Goal: Transaction & Acquisition: Purchase product/service

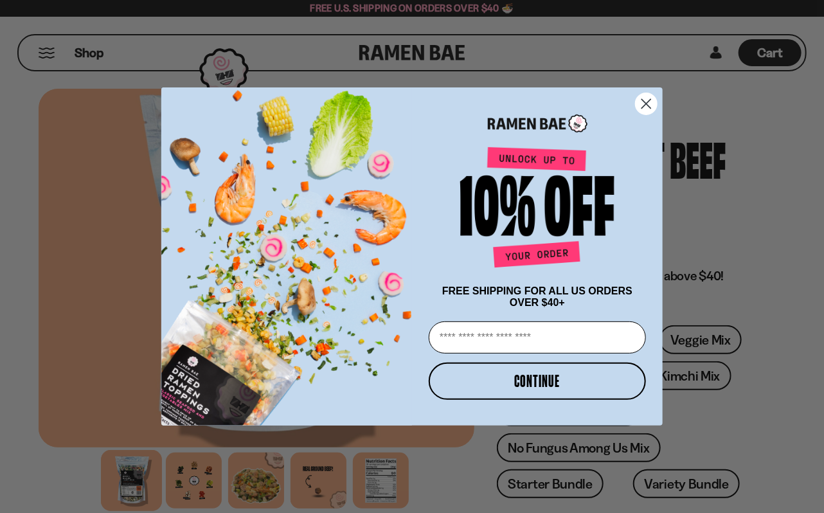
click at [644, 102] on icon "Close dialog" at bounding box center [646, 103] width 9 height 9
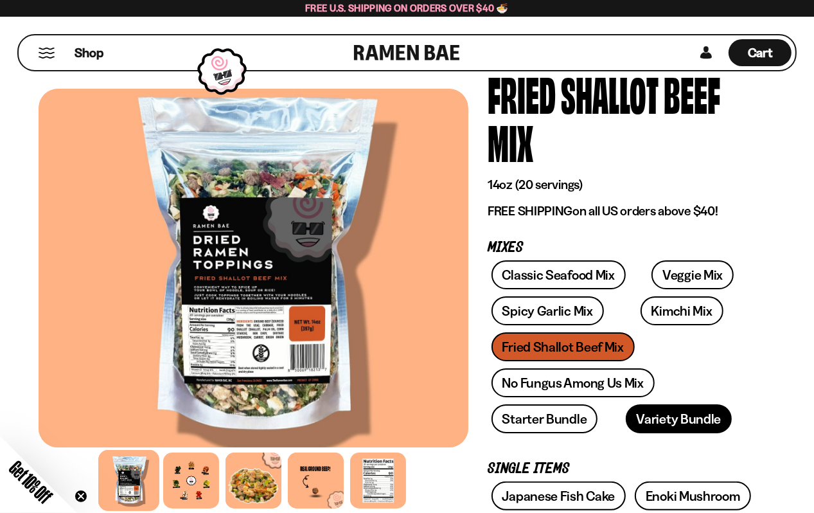
scroll to position [64, 0]
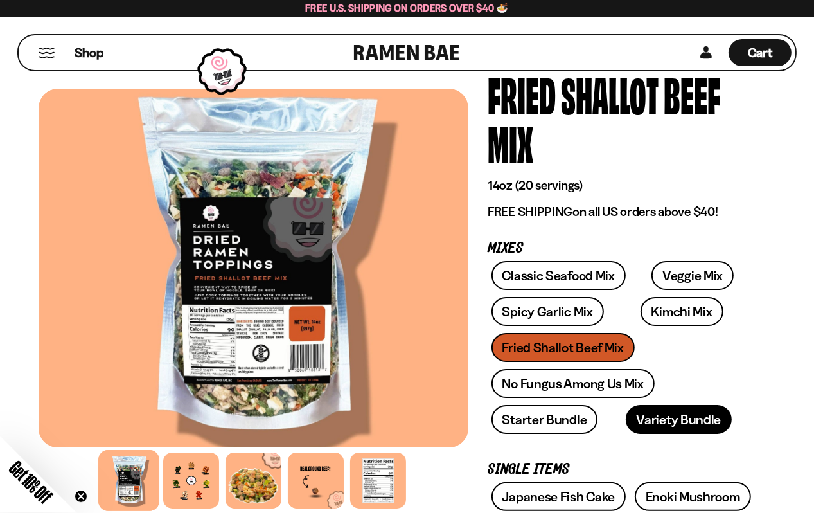
click at [648, 418] on link "Variety Bundle" at bounding box center [679, 419] width 107 height 29
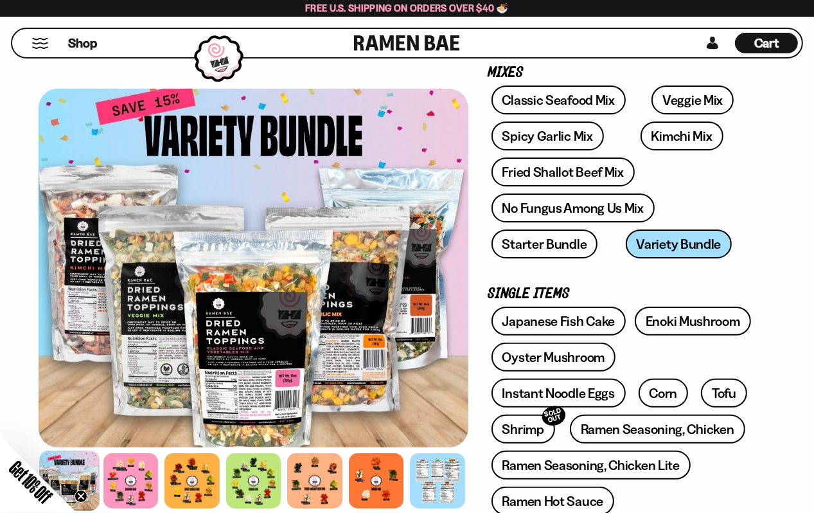
scroll to position [192, 0]
click at [768, 43] on span "Cart" at bounding box center [766, 42] width 25 height 15
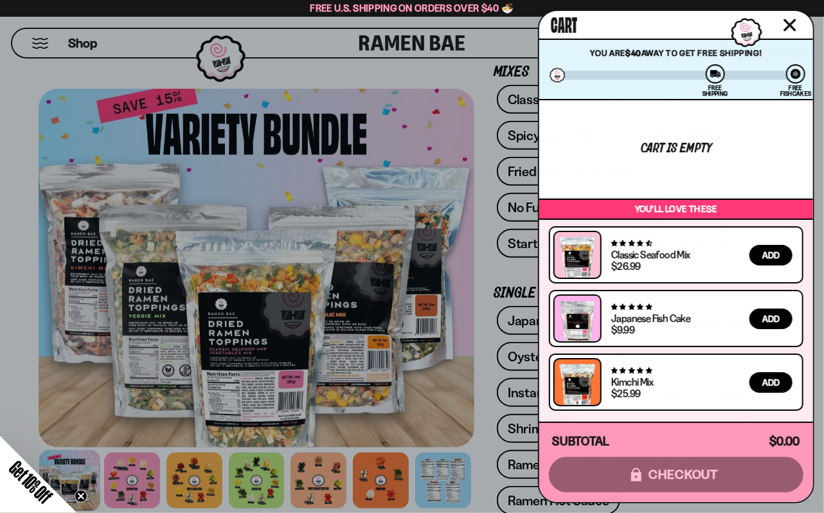
click at [791, 30] on icon "Close cart" at bounding box center [789, 25] width 13 height 13
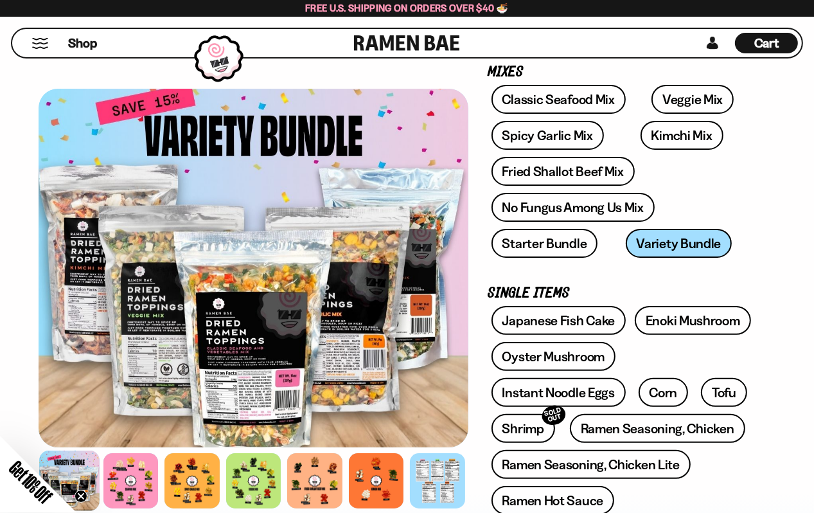
click at [664, 242] on div "Classic Seafood Mix Veggie Mix Spicy Garlic Mix Kimchi Mix Fried Shallot Beef M…" at bounding box center [622, 175] width 269 height 180
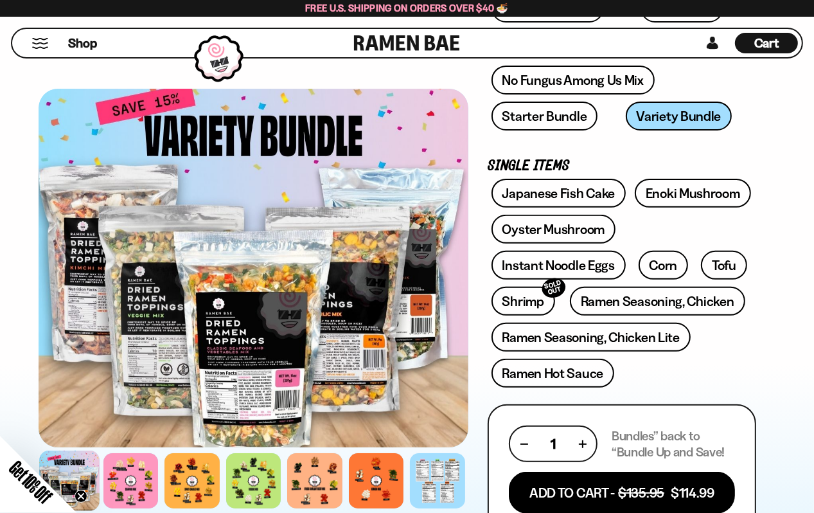
scroll to position [320, 0]
click at [288, 324] on div at bounding box center [254, 268] width 430 height 358
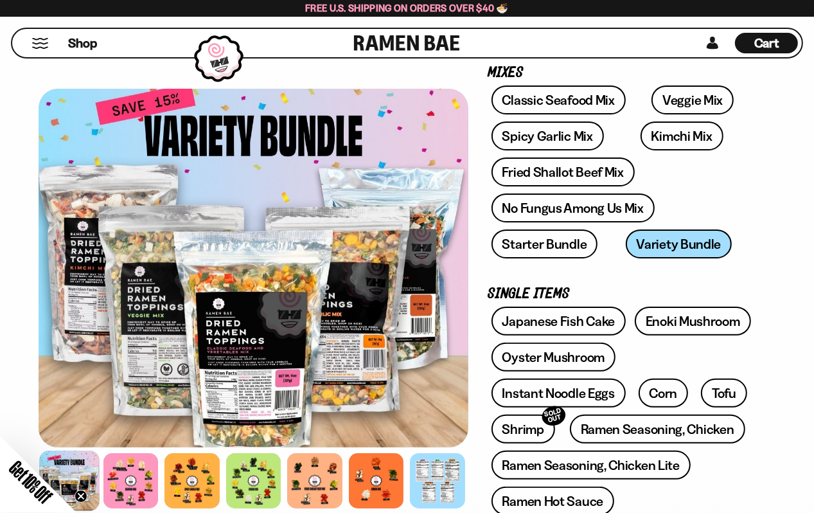
scroll to position [192, 0]
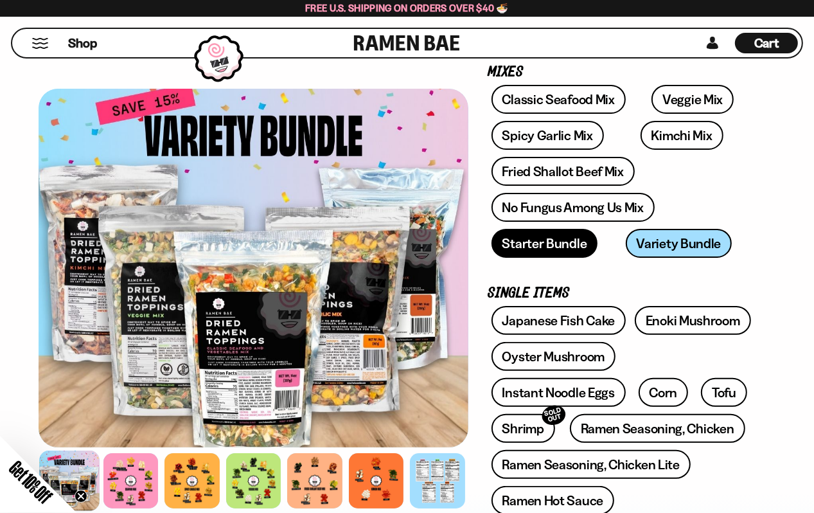
click at [542, 242] on link "Starter Bundle" at bounding box center [544, 243] width 107 height 29
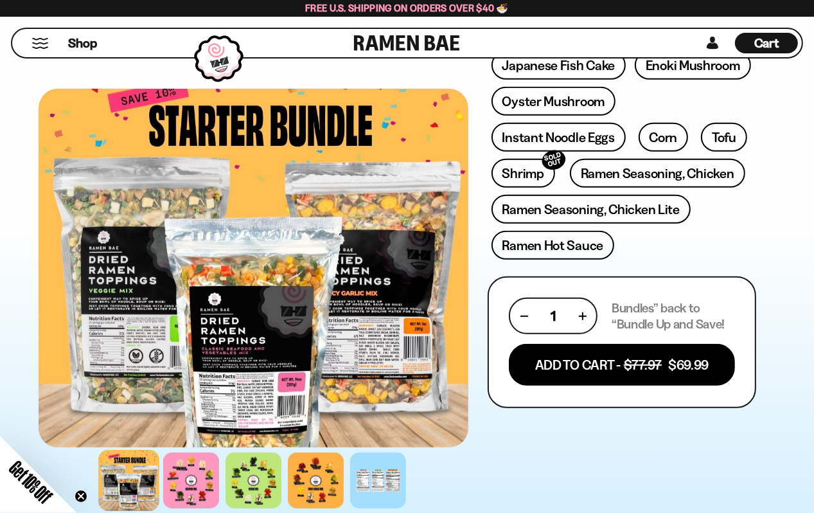
scroll to position [449, 0]
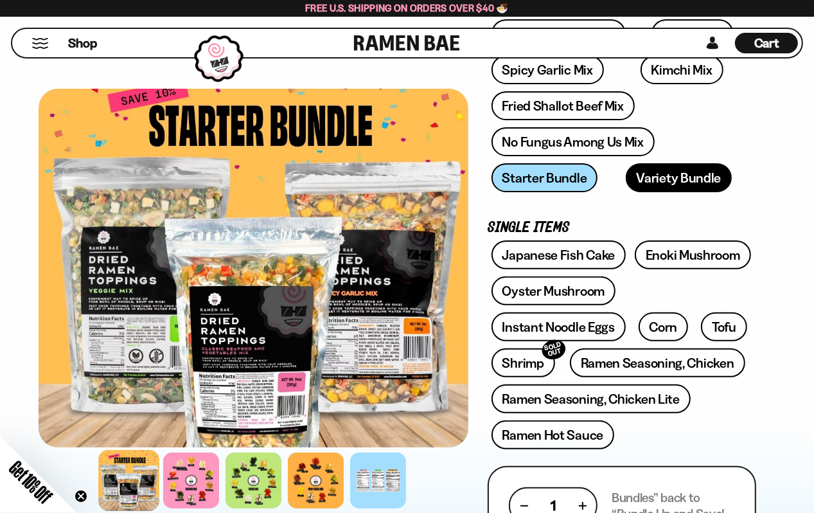
click at [650, 173] on link "Variety Bundle" at bounding box center [679, 177] width 107 height 29
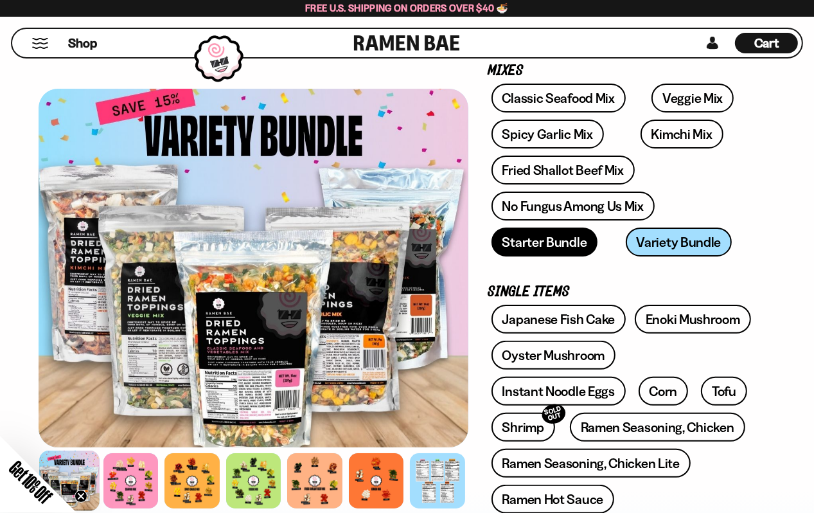
scroll to position [193, 0]
click at [545, 241] on link "Starter Bundle" at bounding box center [544, 242] width 107 height 29
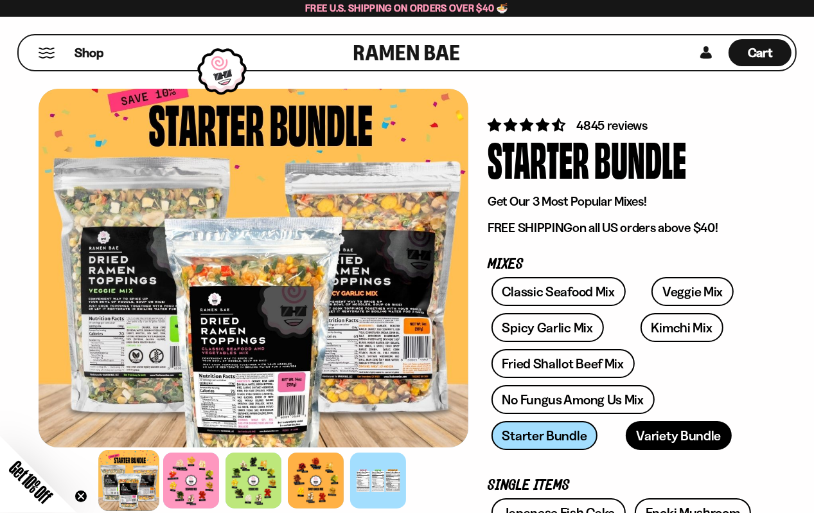
click at [669, 440] on link "Variety Bundle" at bounding box center [679, 435] width 107 height 29
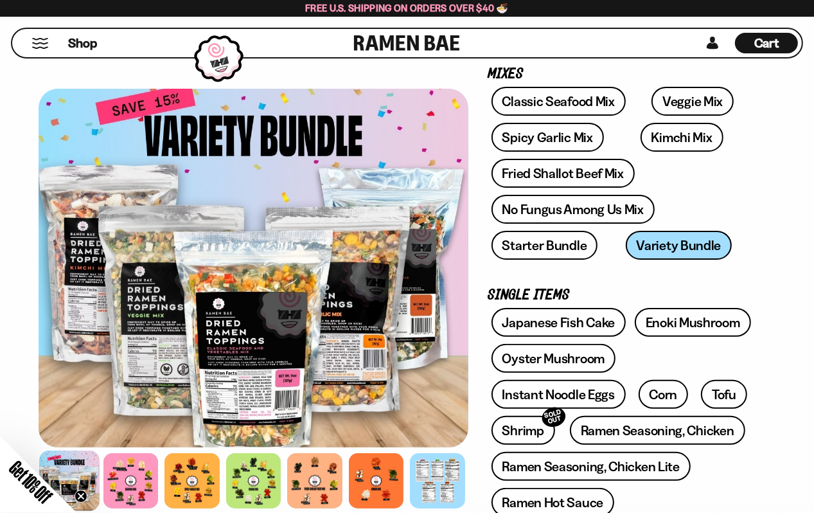
scroll to position [191, 0]
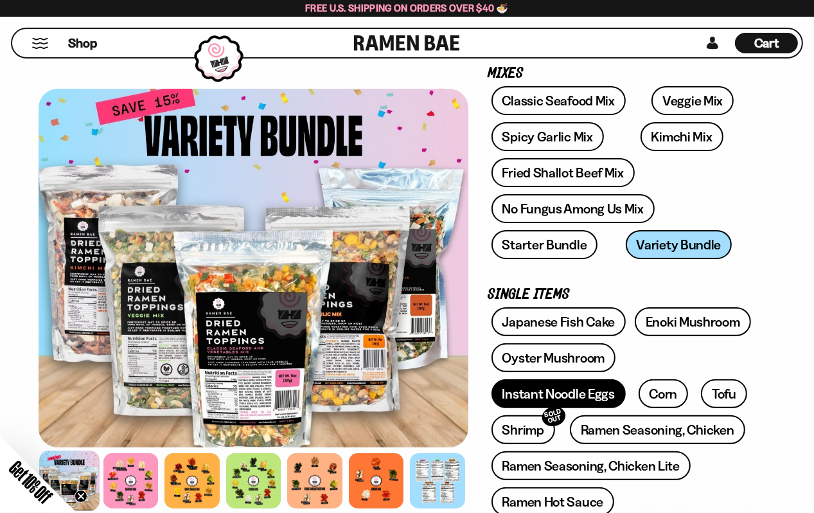
click at [626, 379] on link "Instant Noodle Eggs" at bounding box center [558, 393] width 134 height 29
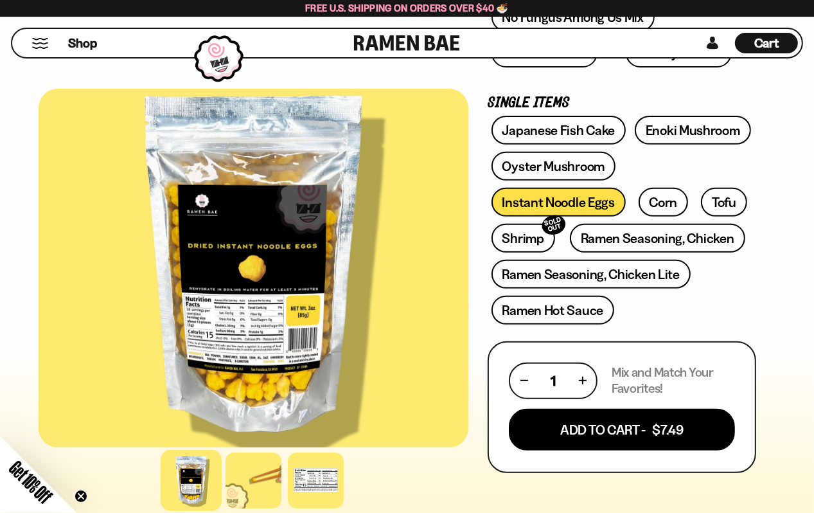
scroll to position [385, 0]
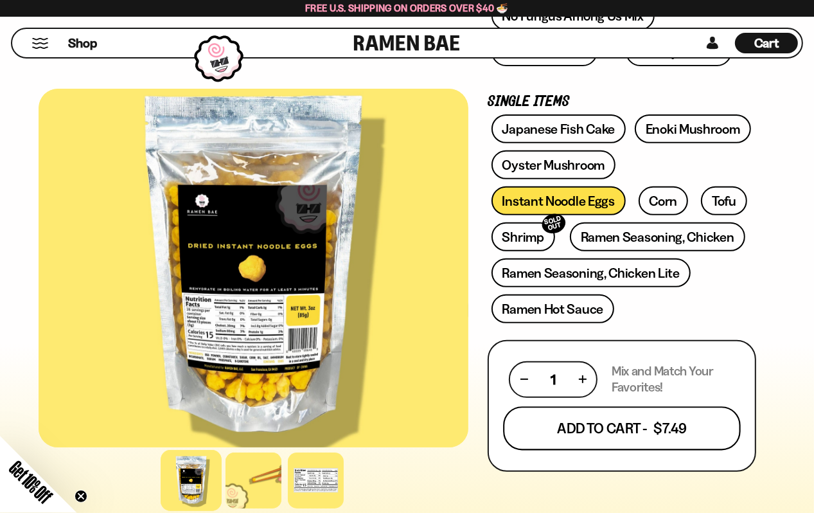
click at [621, 423] on button "Add To Cart - $7.49" at bounding box center [622, 428] width 238 height 44
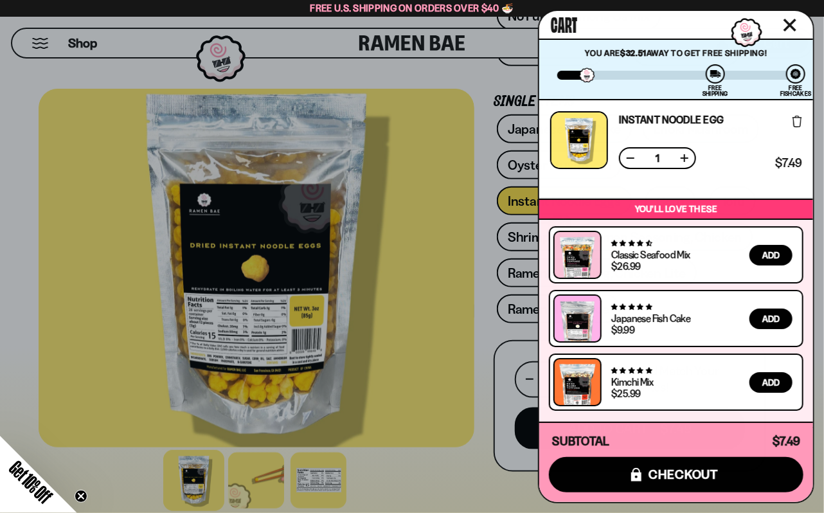
click at [789, 24] on icon "Close cart" at bounding box center [790, 25] width 12 height 12
